Goal: Task Accomplishment & Management: Use online tool/utility

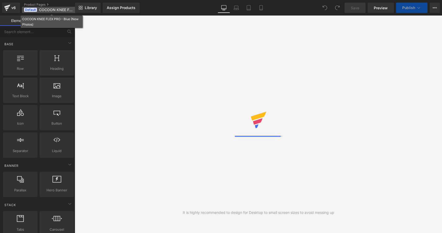
click at [39, 8] on span "COCOON KNEE FLEX PRO - Blue (New Photos)" at bounding box center [56, 10] width 35 height 4
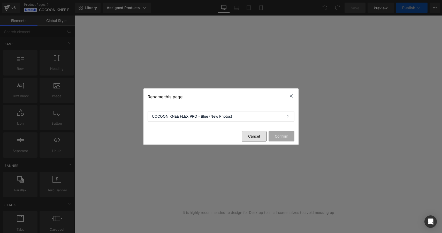
click at [251, 139] on button "Cancel" at bounding box center [254, 136] width 25 height 10
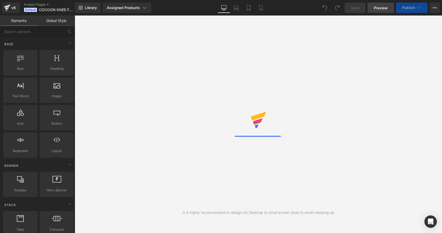
click at [380, 9] on span "Preview" at bounding box center [381, 7] width 14 height 5
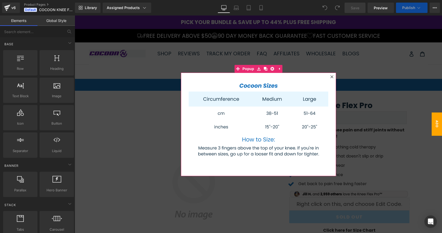
click at [334, 77] on div at bounding box center [332, 77] width 6 height 6
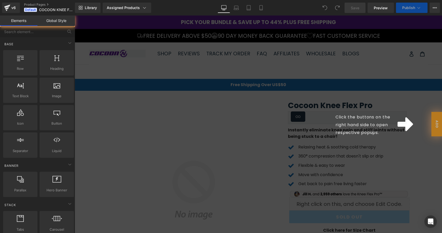
click at [413, 60] on div "Click the buttons on the right hand side to open respective popups." at bounding box center [258, 124] width 367 height 217
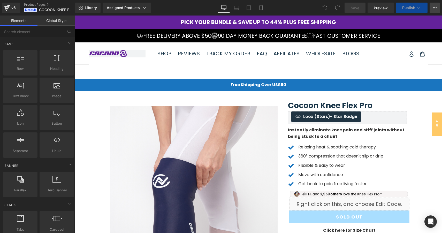
click at [433, 6] on icon at bounding box center [435, 8] width 4 height 4
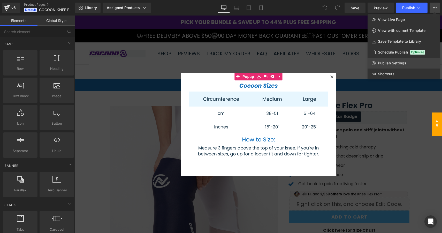
click at [403, 61] on span "Publish Settings" at bounding box center [392, 63] width 28 height 5
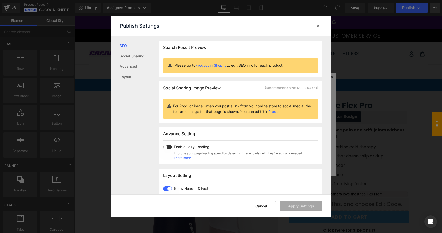
scroll to position [0, 0]
click at [321, 24] on div at bounding box center [318, 26] width 8 height 8
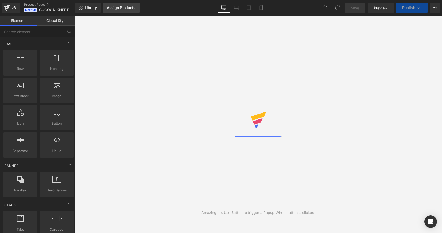
click at [125, 6] on div "Assign Products" at bounding box center [121, 8] width 29 height 4
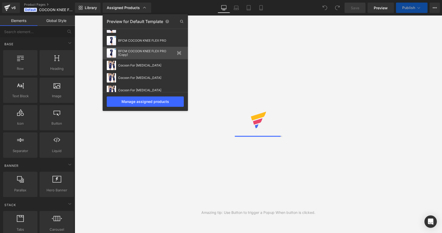
scroll to position [33, 0]
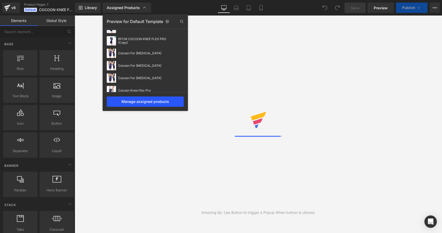
click at [158, 100] on div "Manage assigned products" at bounding box center [145, 101] width 77 height 10
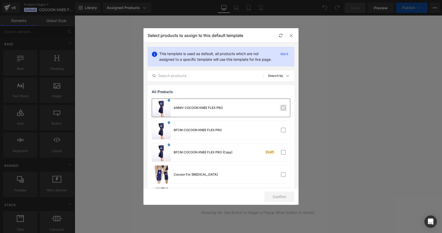
scroll to position [0, 0]
click at [283, 110] on label at bounding box center [283, 107] width 5 height 5
click at [283, 108] on input "checkbox" at bounding box center [283, 108] width 0 height 0
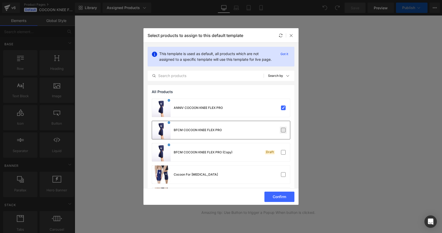
click at [282, 132] on label at bounding box center [283, 130] width 5 height 5
click at [283, 130] on input "checkbox" at bounding box center [283, 130] width 0 height 0
click at [281, 132] on label at bounding box center [283, 130] width 5 height 5
click at [283, 130] on input "checkbox" at bounding box center [283, 130] width 0 height 0
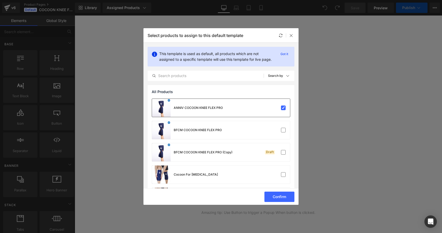
click at [281, 117] on div "ANNIV COCOON KNEE FLEX PRO" at bounding box center [221, 108] width 138 height 18
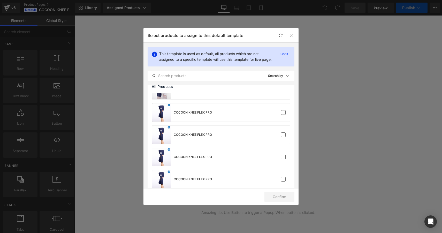
scroll to position [480, 0]
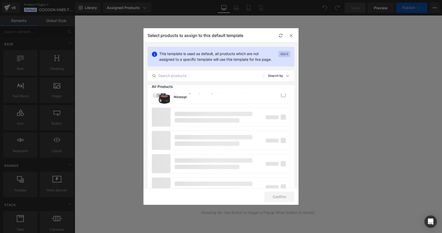
click at [284, 54] on p "Got it" at bounding box center [284, 54] width 12 height 6
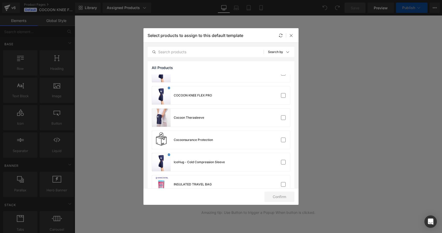
scroll to position [204, 0]
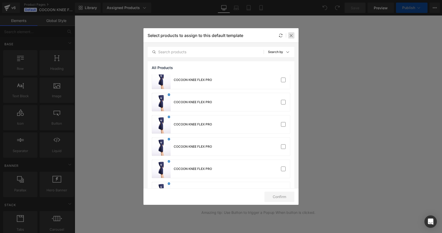
click at [293, 35] on icon at bounding box center [291, 35] width 4 height 4
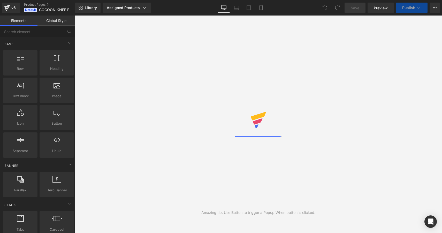
click at [429, 11] on div "Save Preview Publish Scheduled View Live Page View with current Template Save T…" at bounding box center [391, 8] width 99 height 10
click at [436, 9] on icon at bounding box center [435, 8] width 4 height 4
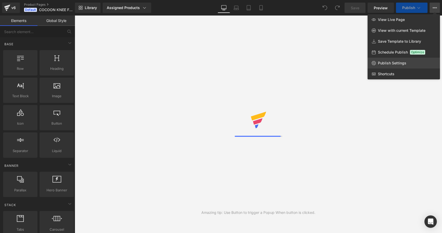
click at [392, 65] on span "Publish Settings" at bounding box center [392, 63] width 28 height 5
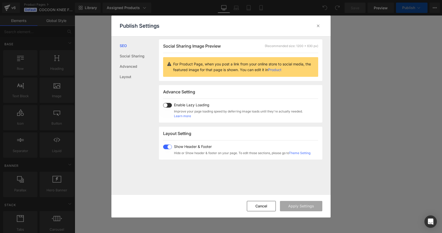
scroll to position [0, 0]
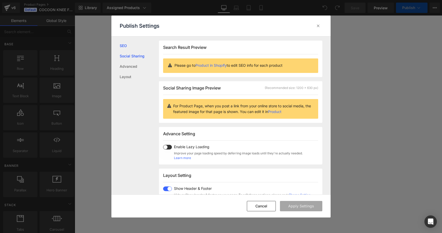
click at [139, 56] on link "Social Sharing" at bounding box center [139, 56] width 39 height 10
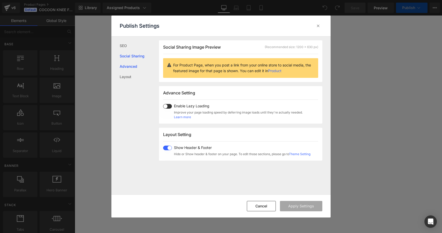
click at [135, 66] on link "Advanced" at bounding box center [139, 66] width 39 height 10
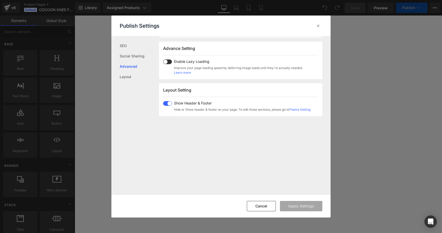
scroll to position [87, 0]
click at [131, 71] on link "Advanced" at bounding box center [139, 66] width 39 height 10
click at [314, 27] on div at bounding box center [318, 26] width 8 height 8
